Goal: Task Accomplishment & Management: Use online tool/utility

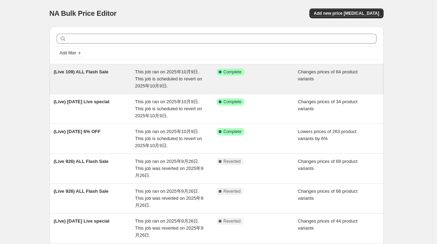
click at [196, 70] on span "This job ran on 2025年10月9日. This job is scheduled to revert on 2025年10月9日." at bounding box center [168, 78] width 67 height 19
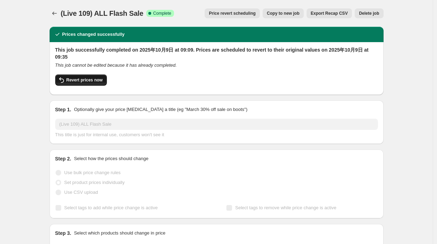
click at [94, 81] on span "Revert prices now" at bounding box center [84, 80] width 36 height 6
checkbox input "false"
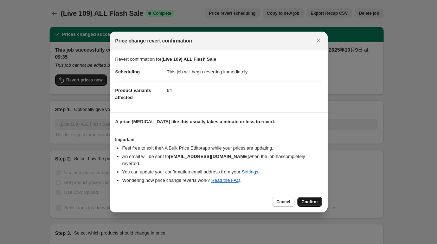
click at [306, 199] on span "Confirm" at bounding box center [310, 202] width 16 height 6
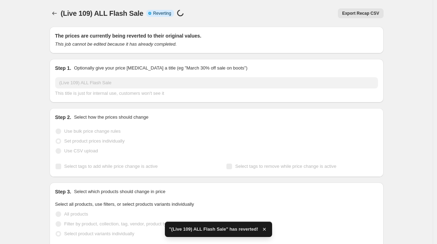
checkbox input "true"
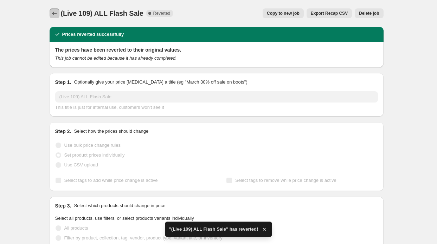
click at [57, 15] on icon "Price change jobs" at bounding box center [54, 13] width 7 height 7
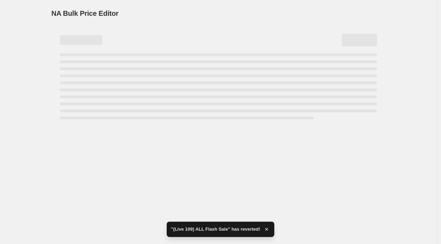
click at [263, 232] on icon "button" at bounding box center [266, 229] width 7 height 7
